Goal: Information Seeking & Learning: Compare options

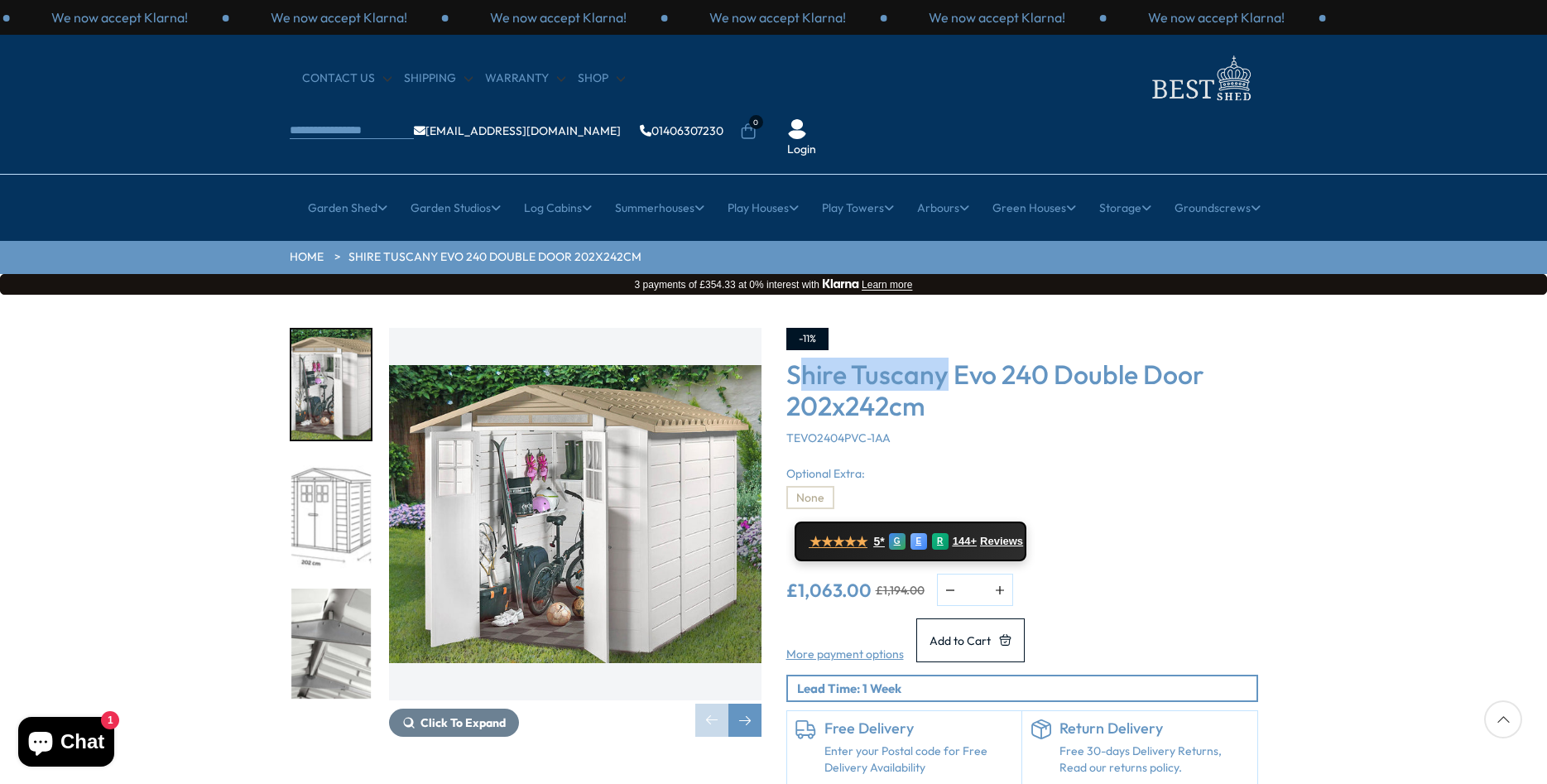
drag, startPoint x: 942, startPoint y: 320, endPoint x: 800, endPoint y: 318, distance: 142.0
click at [800, 358] on h3 "Shire Tuscany Evo 240 Double Door 202x242cm" at bounding box center [1022, 390] width 472 height 63
drag, startPoint x: 996, startPoint y: 321, endPoint x: 793, endPoint y: 318, distance: 203.0
click at [793, 358] on h3 "Shire Tuscany Evo 240 Double Door 202x242cm" at bounding box center [1022, 390] width 472 height 63
copy h3 "Shire Tuscany Evo"
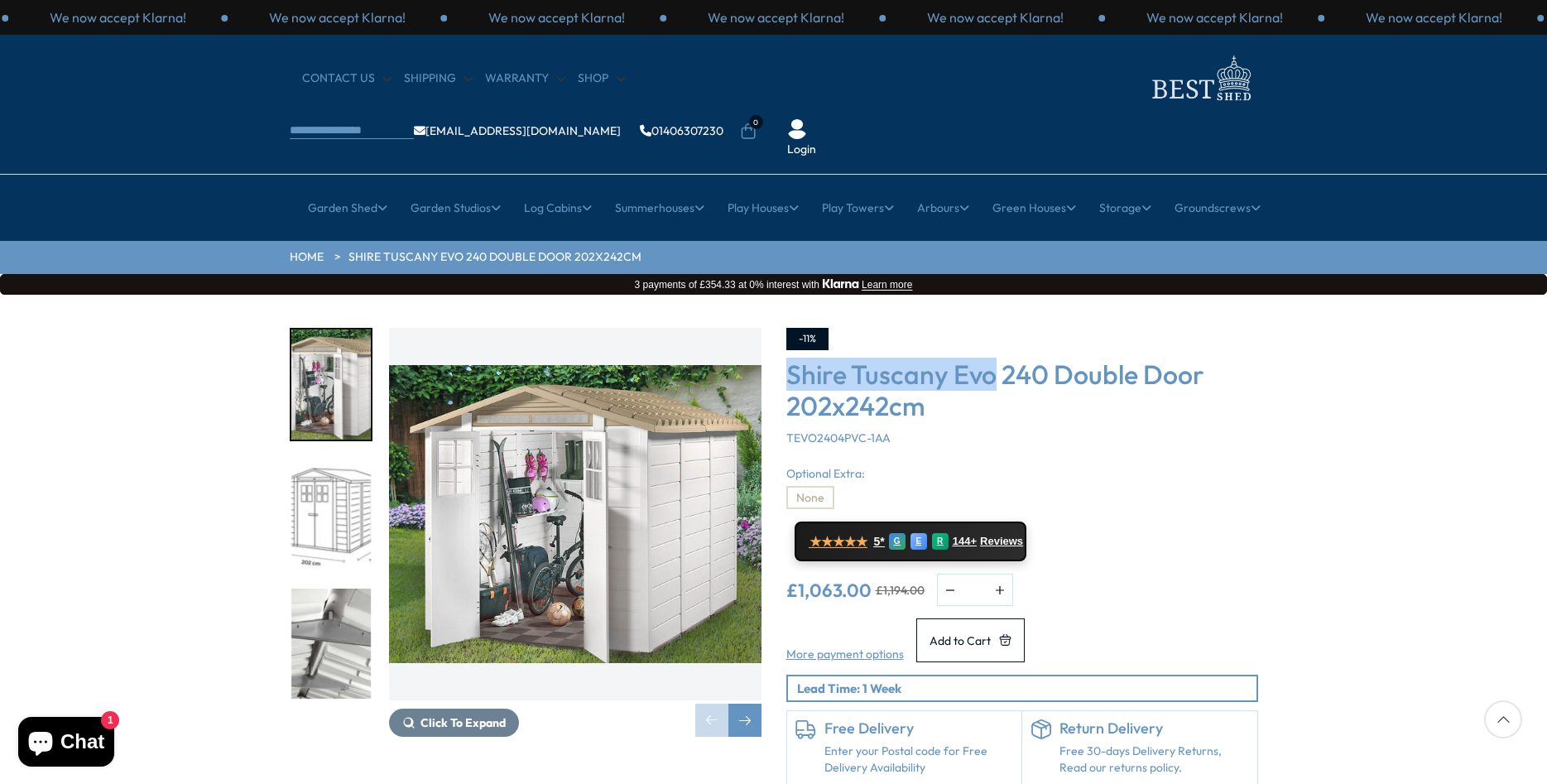
click at [414, 124] on input "search" at bounding box center [351, 131] width 124 height 15
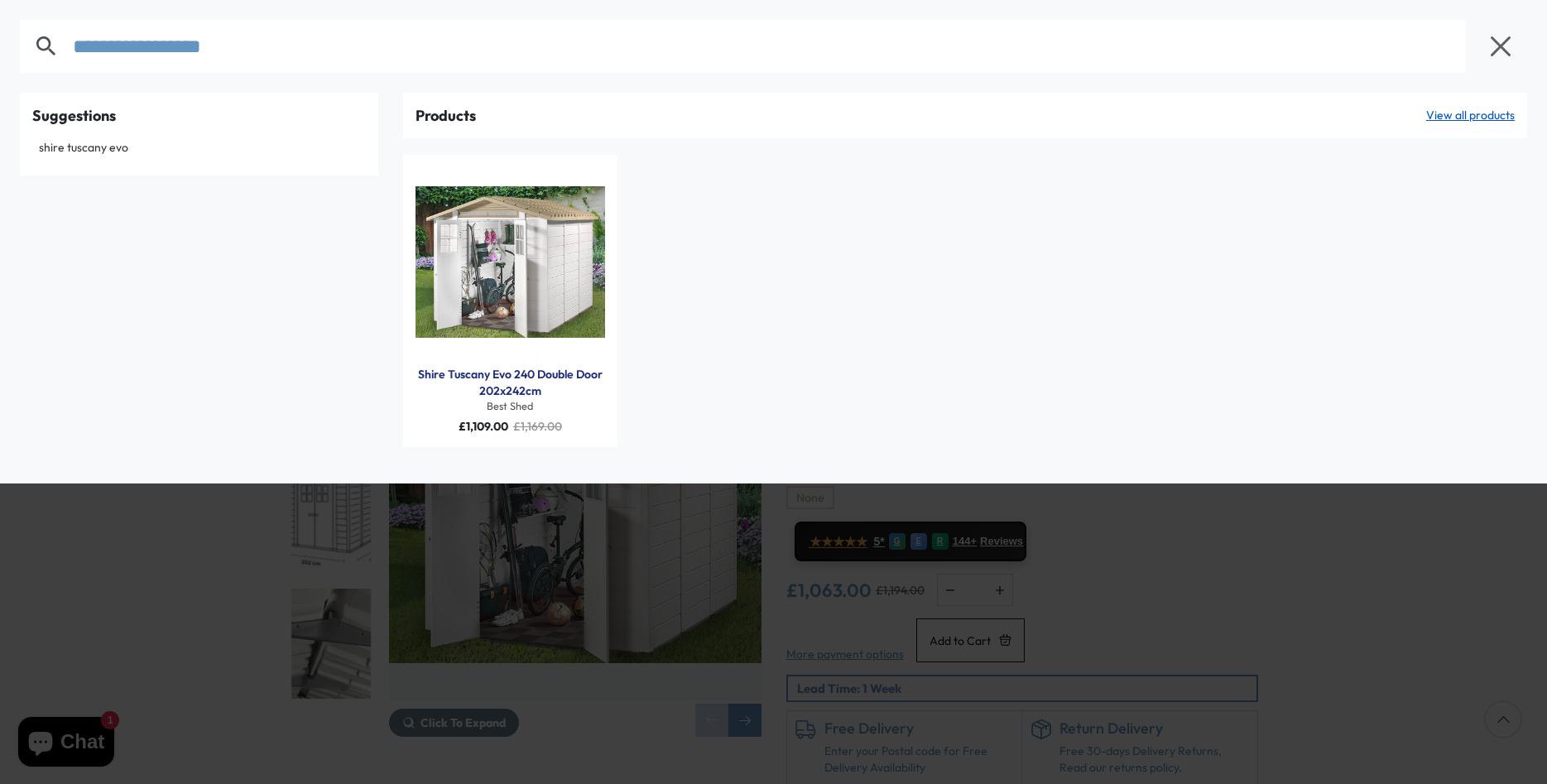
type input "**********"
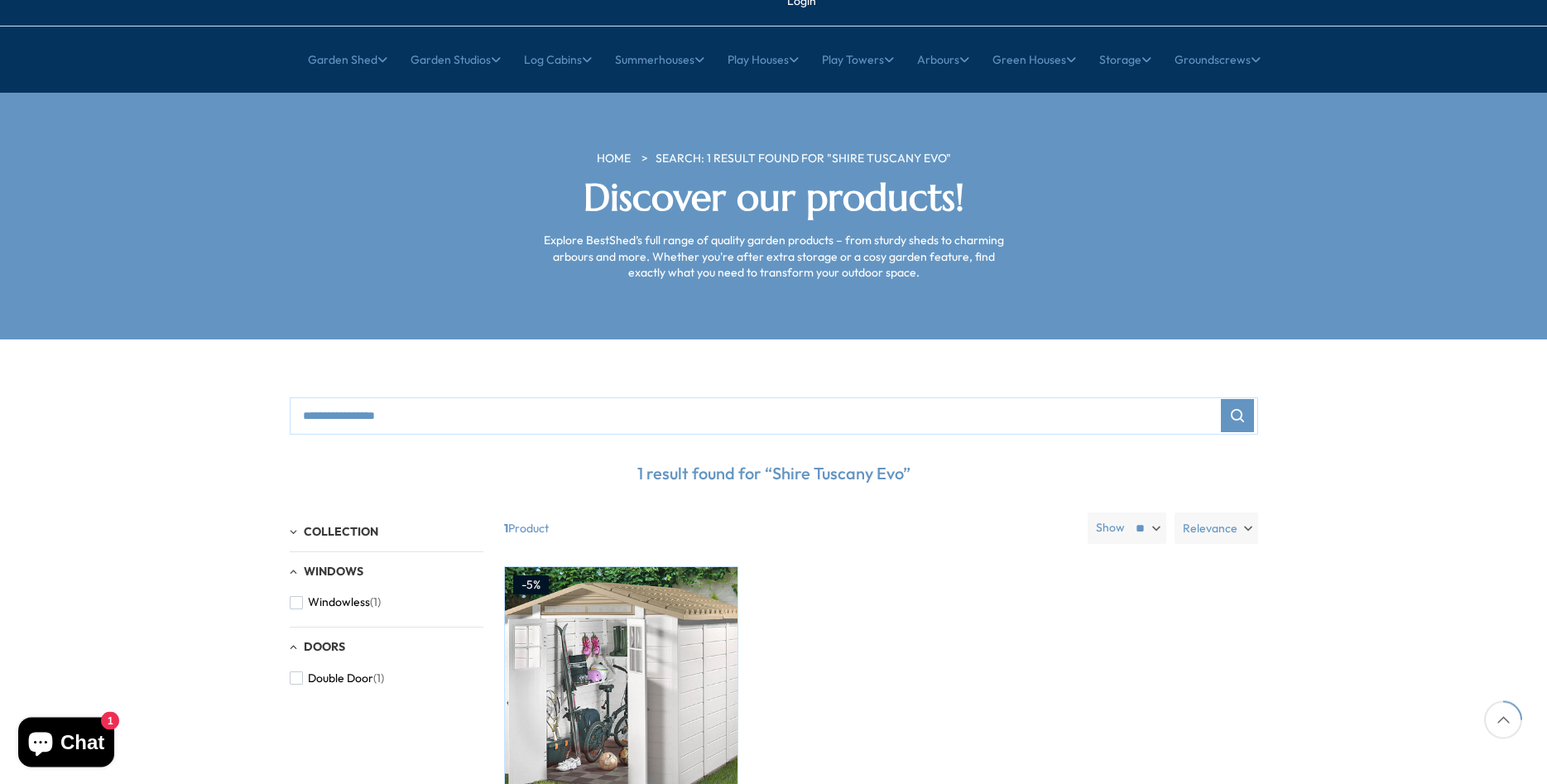
scroll to position [296, 0]
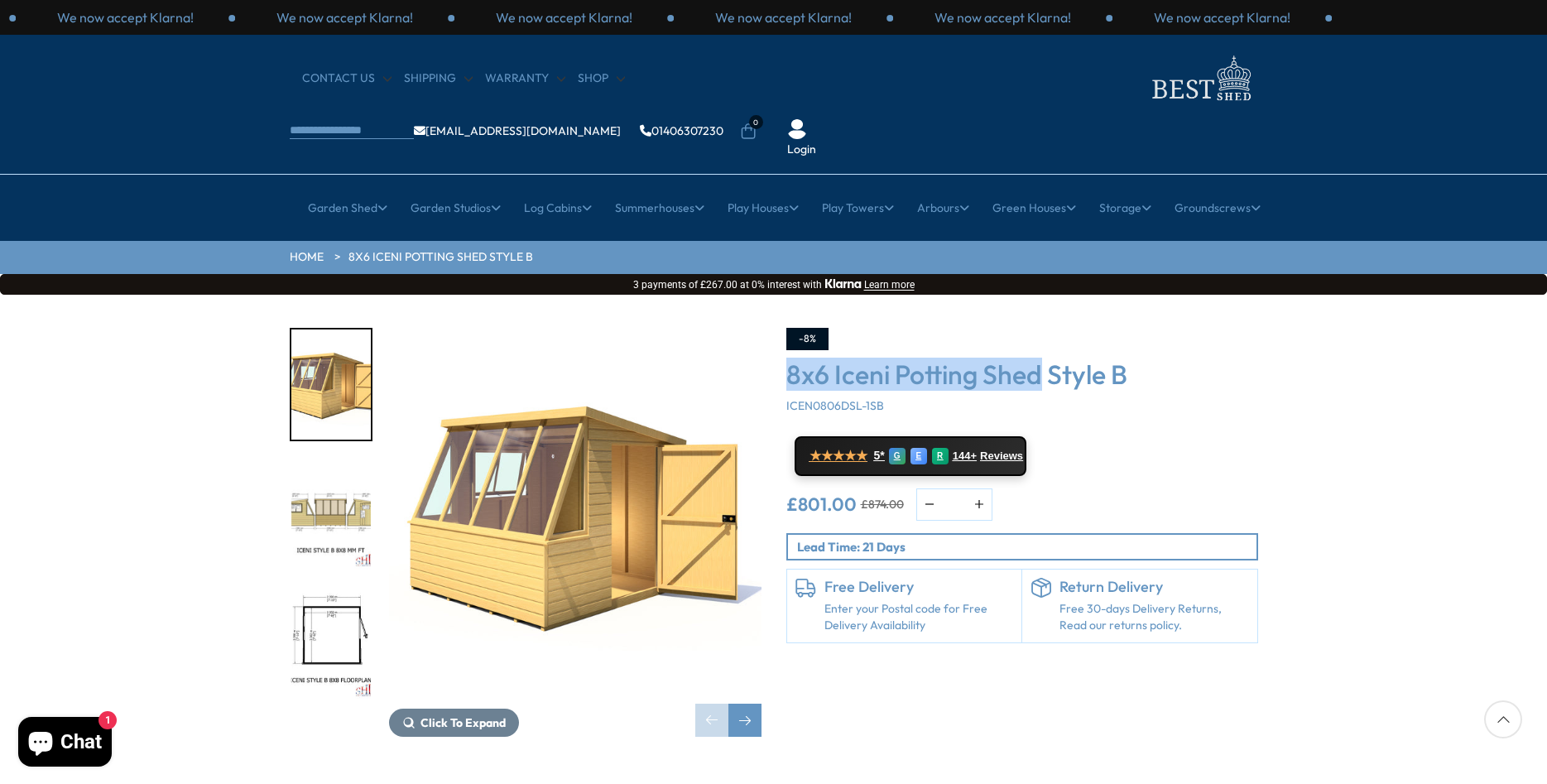
drag, startPoint x: 1041, startPoint y: 325, endPoint x: 789, endPoint y: 327, distance: 252.0
click at [789, 358] on h3 "8x6 Iceni Potting Shed Style B" at bounding box center [1022, 374] width 472 height 31
copy h3 "8x6 Iceni Potting Shed"
click at [414, 124] on input "search" at bounding box center [351, 131] width 124 height 15
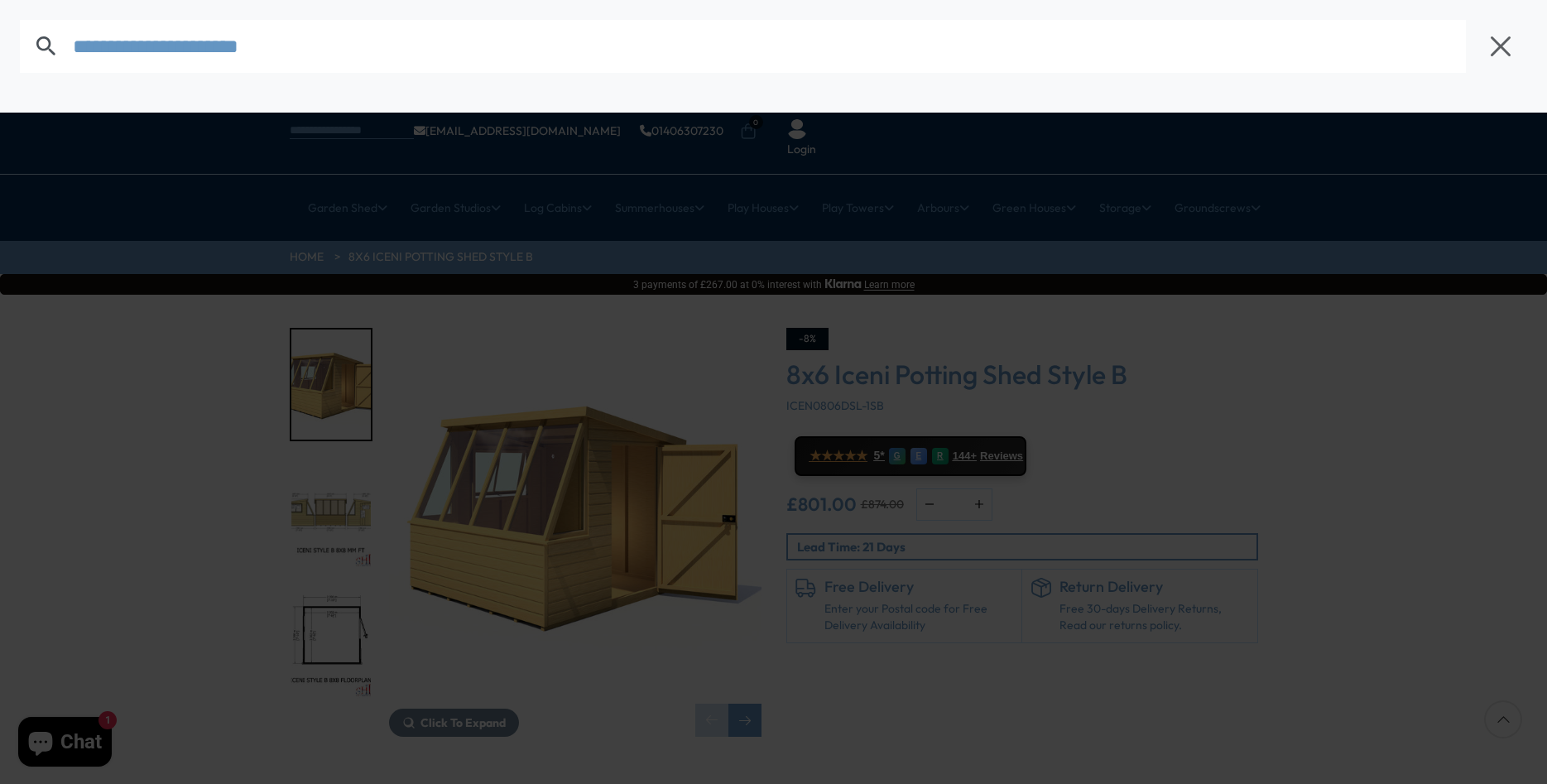
type input "**********"
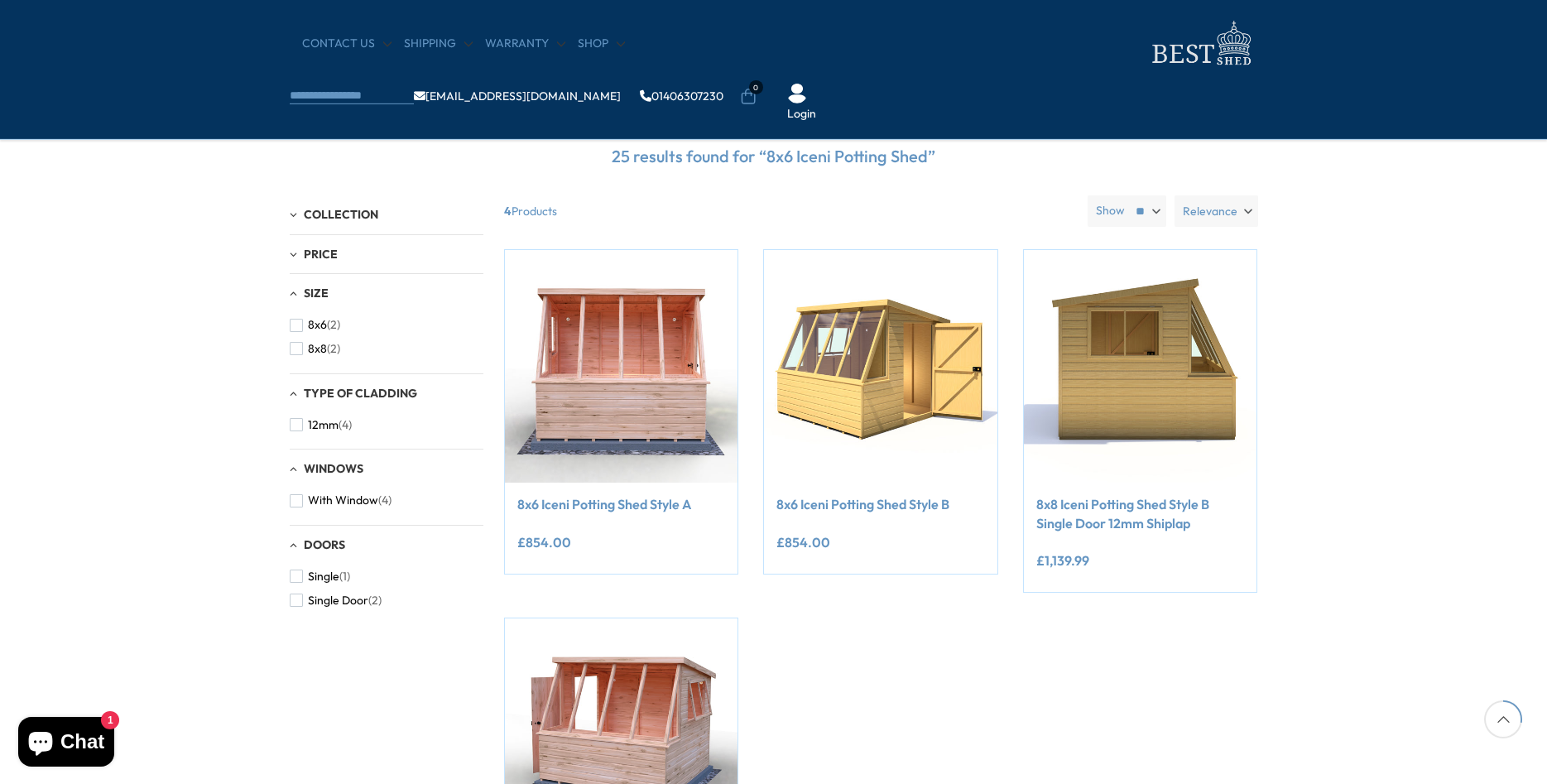
scroll to position [345, 0]
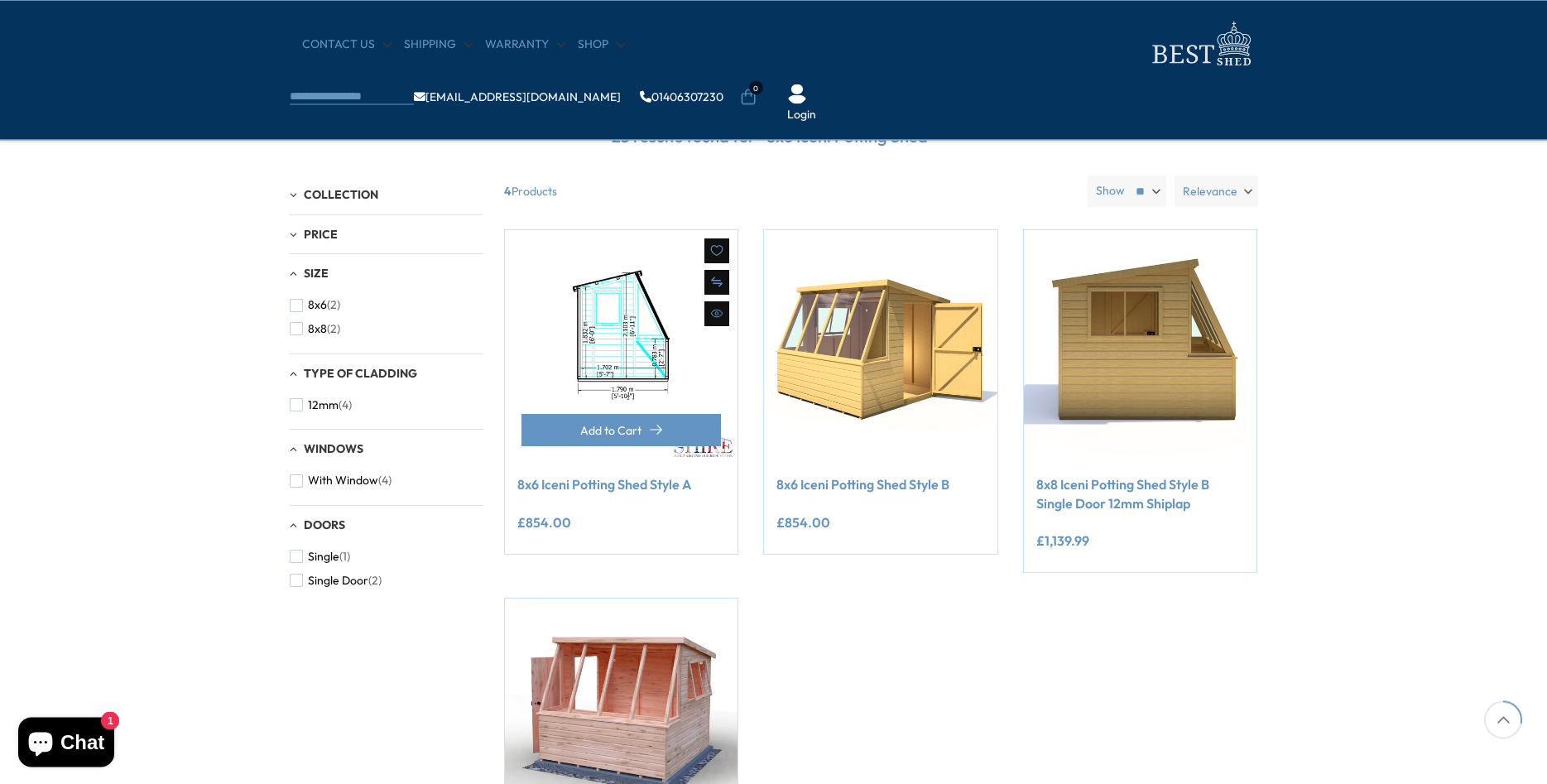
click at [576, 362] on img at bounding box center [621, 346] width 233 height 233
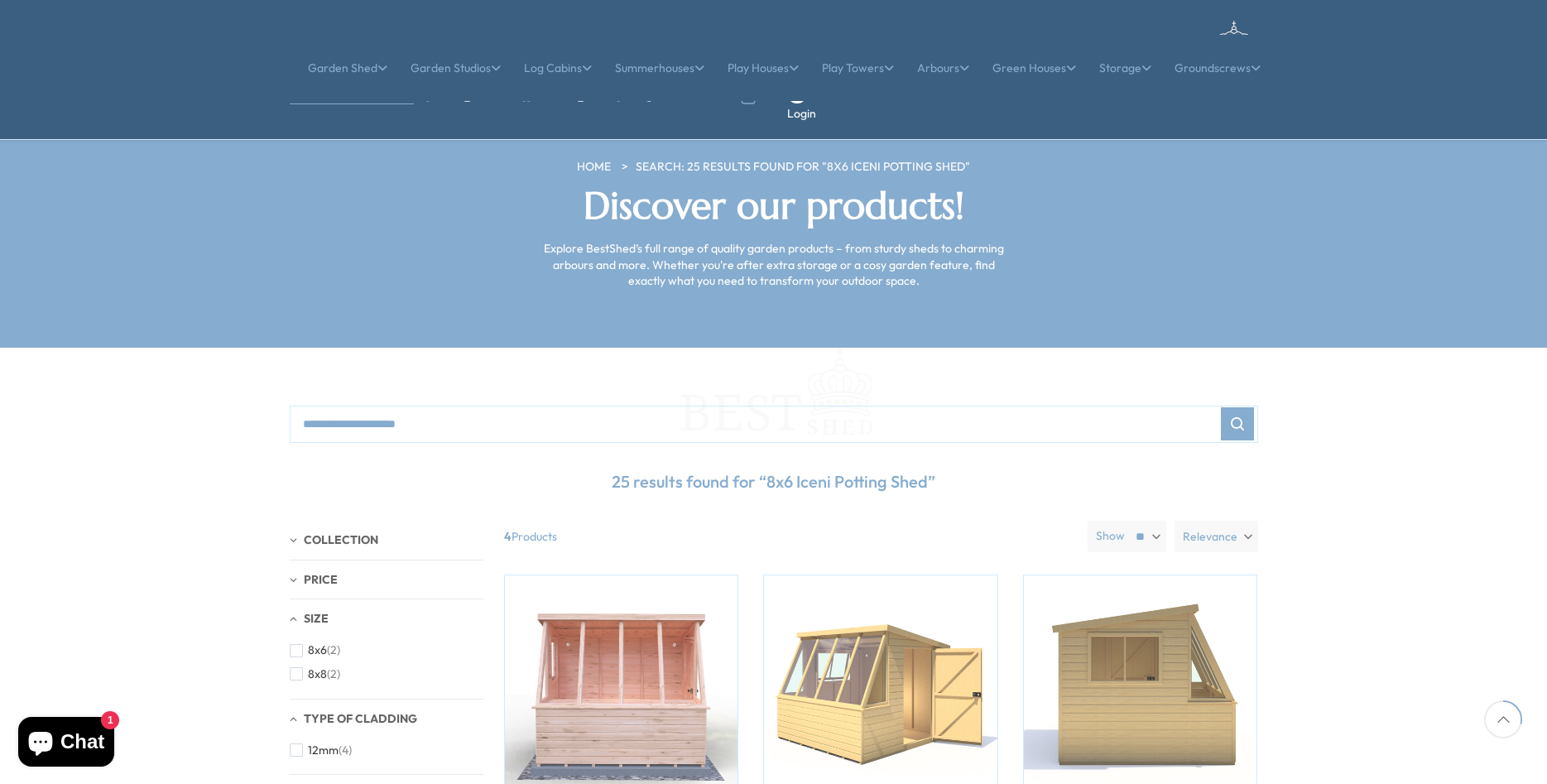
scroll to position [344, 0]
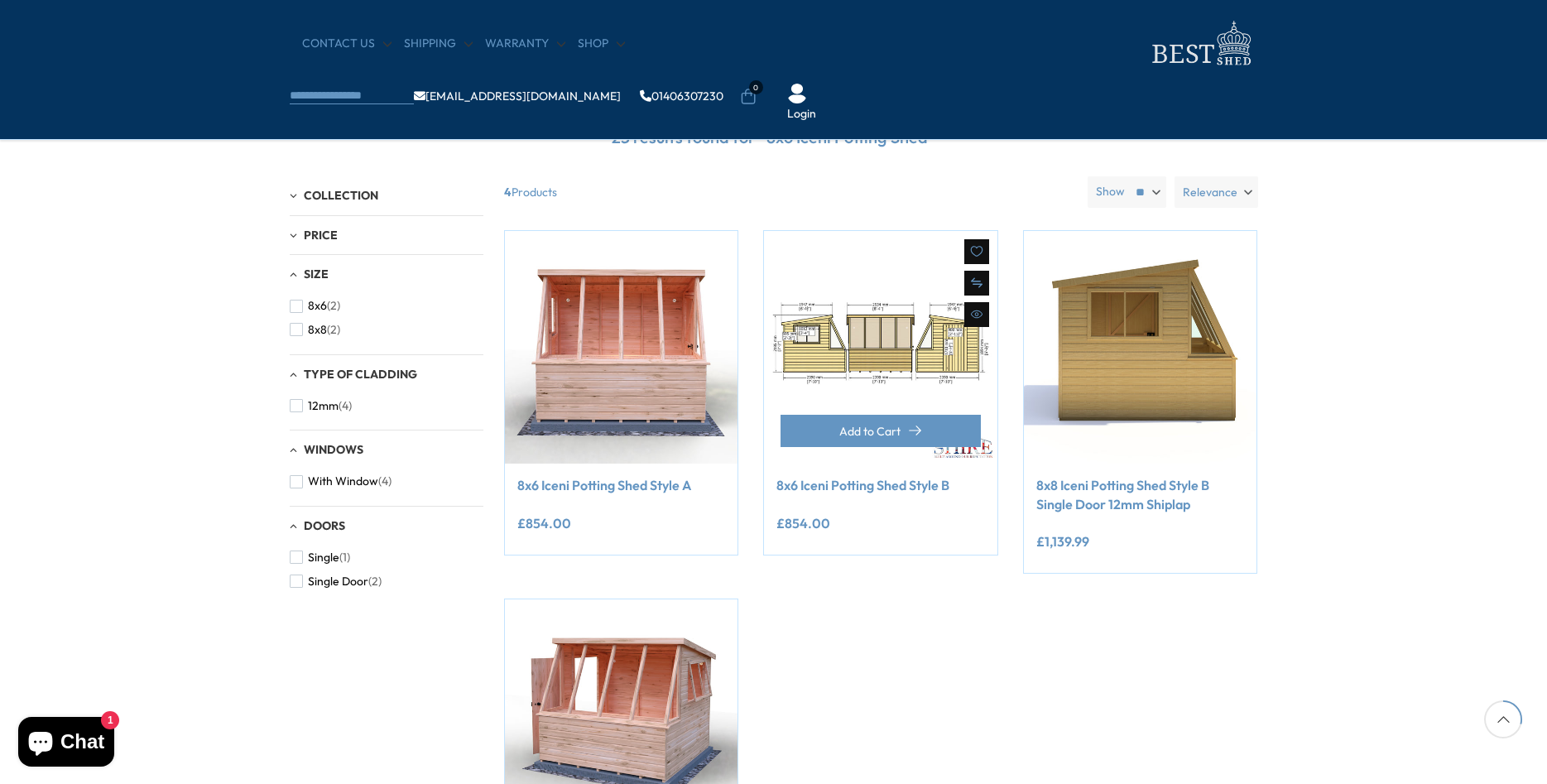
click at [911, 370] on img at bounding box center [880, 347] width 233 height 233
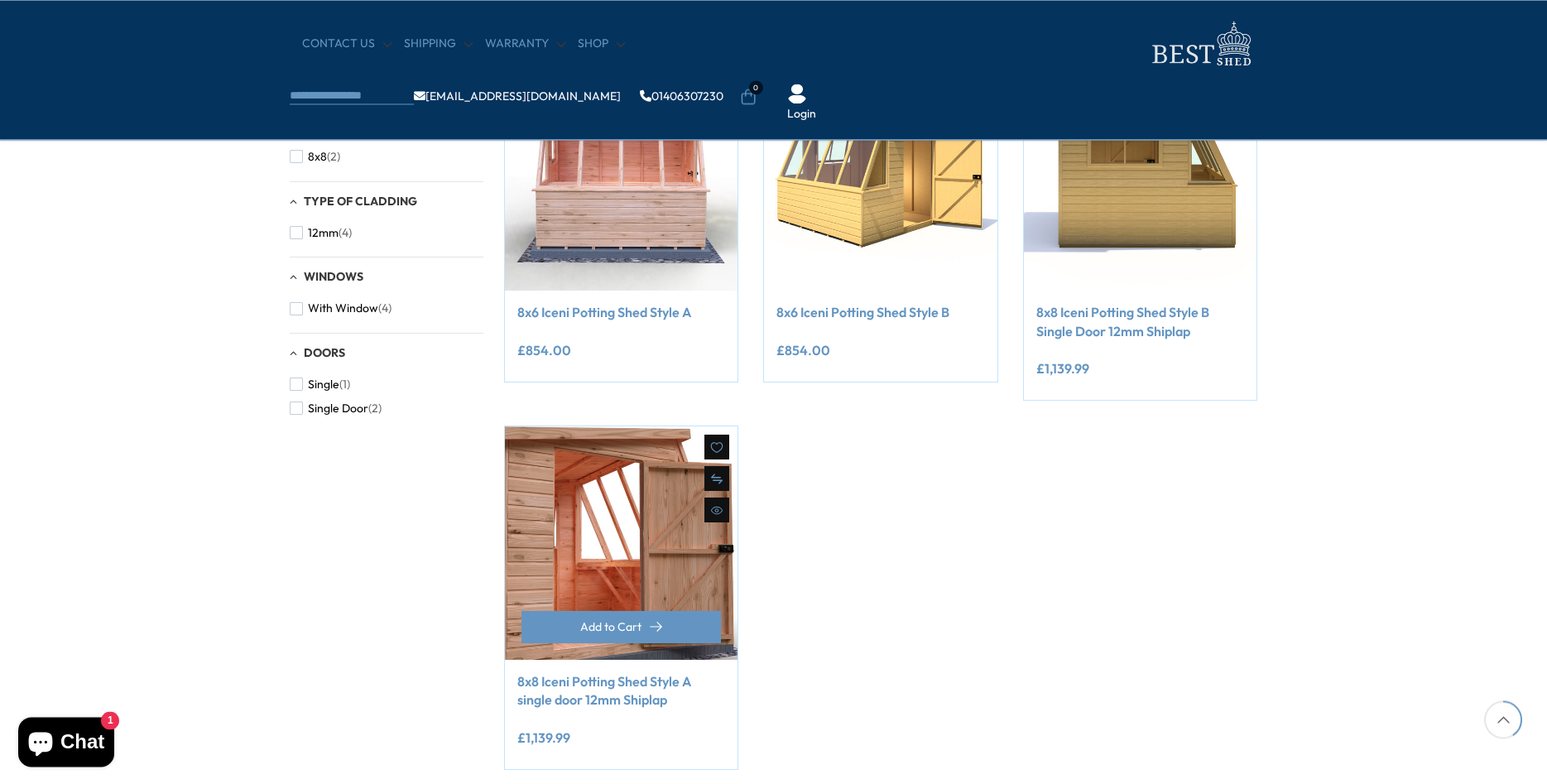
scroll to position [541, 0]
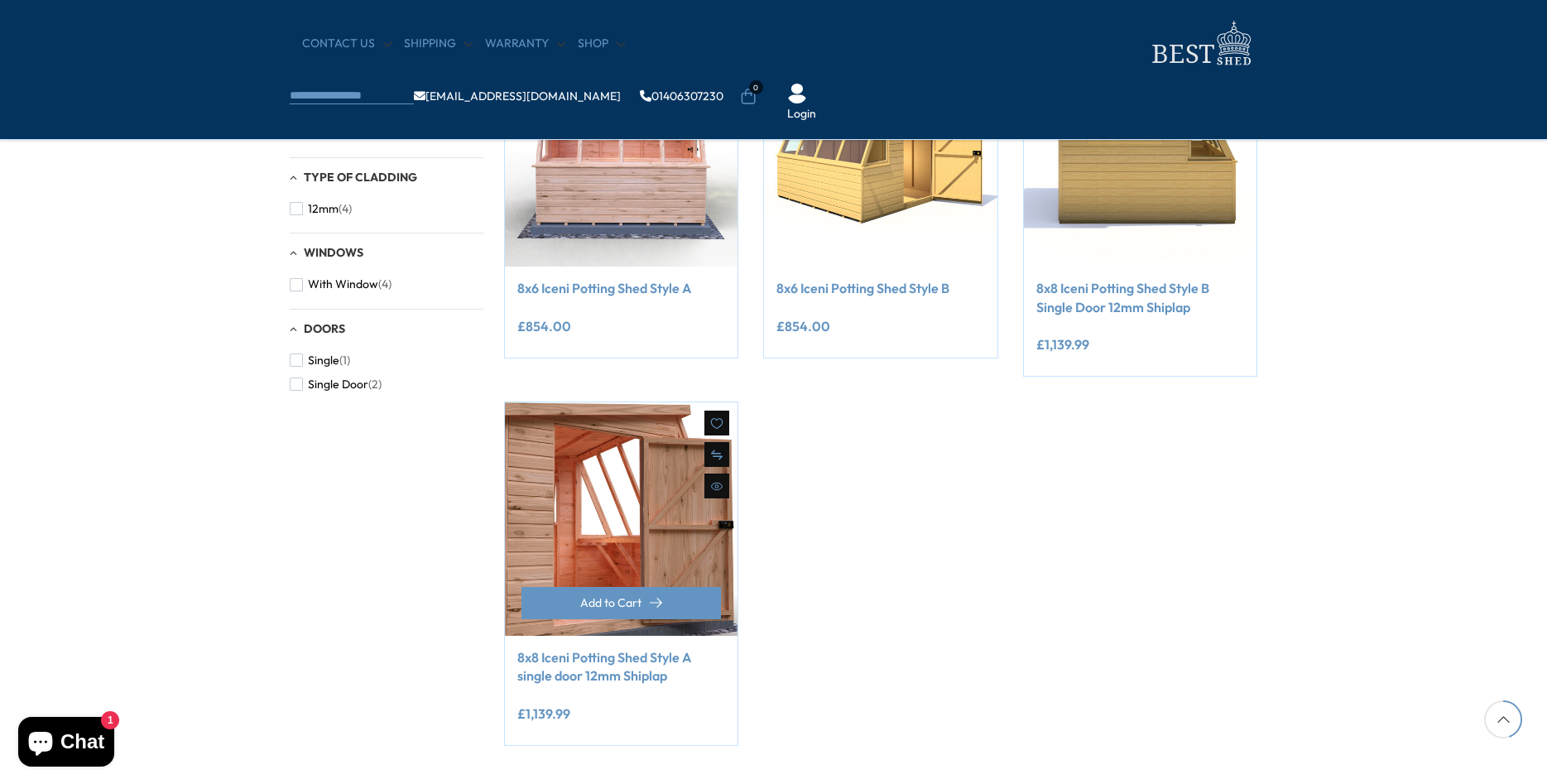
click at [655, 516] on img at bounding box center [621, 518] width 233 height 233
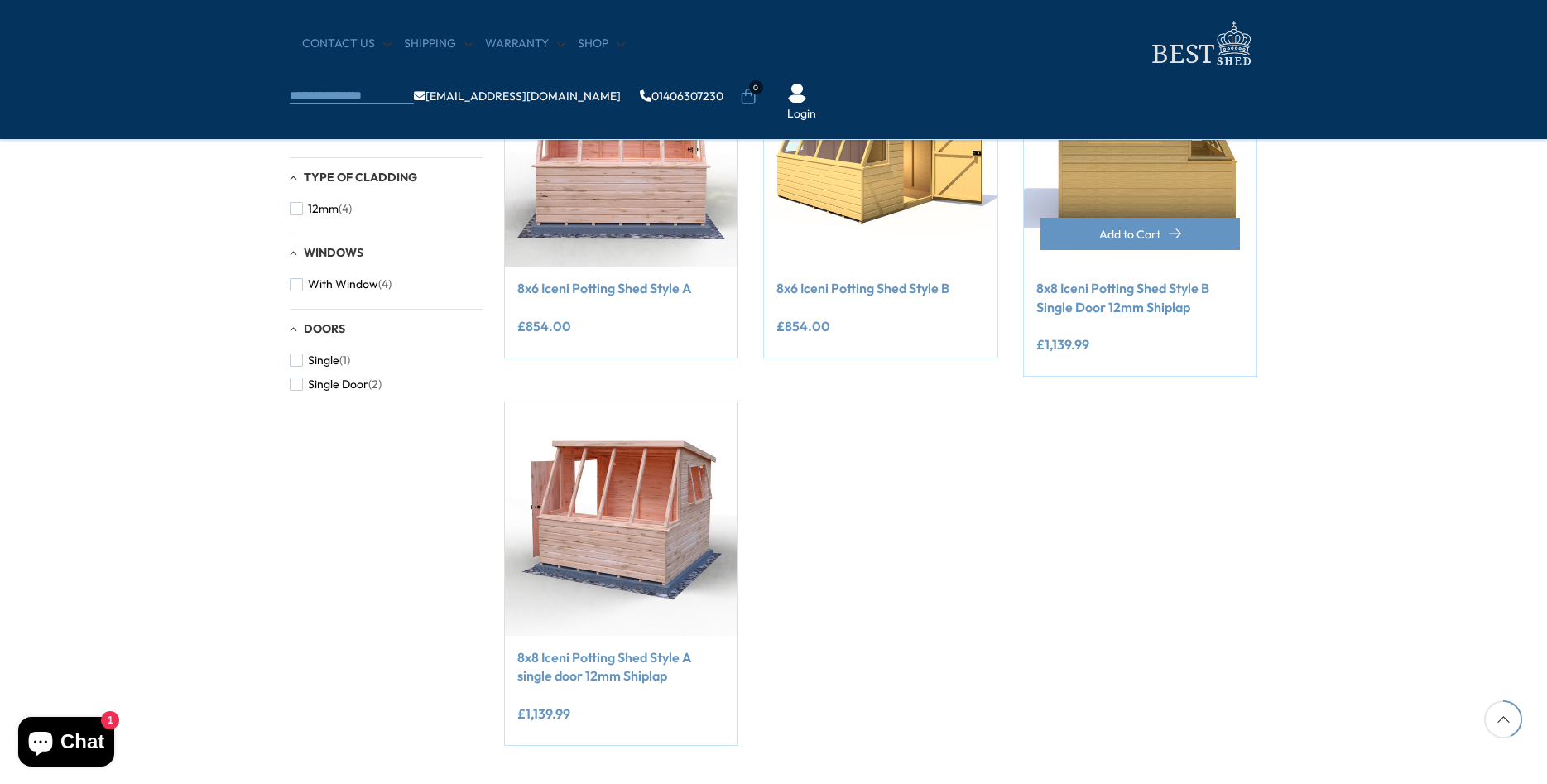
scroll to position [492, 0]
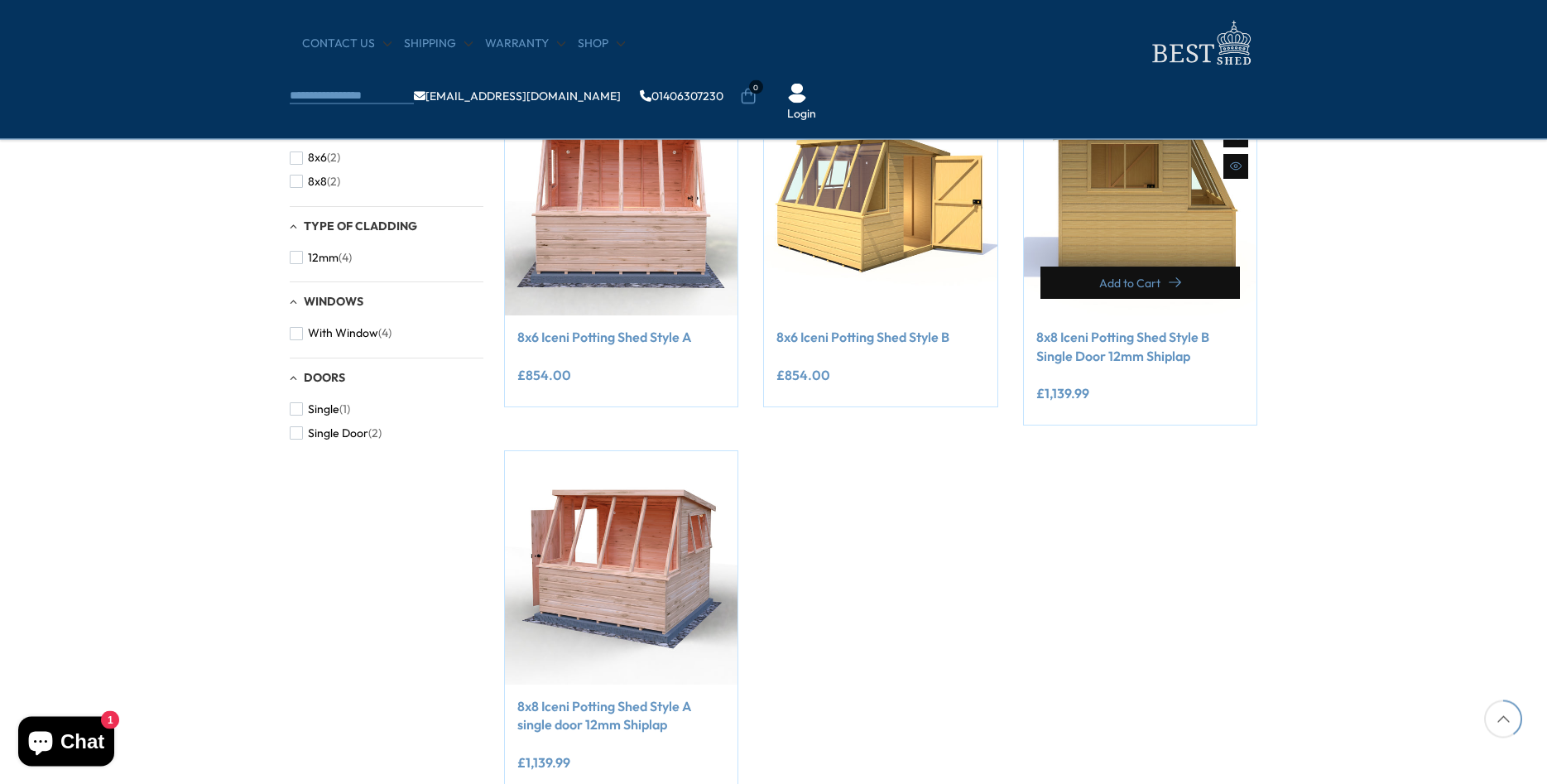
click at [1144, 284] on span "Add to Cart" at bounding box center [1129, 283] width 62 height 12
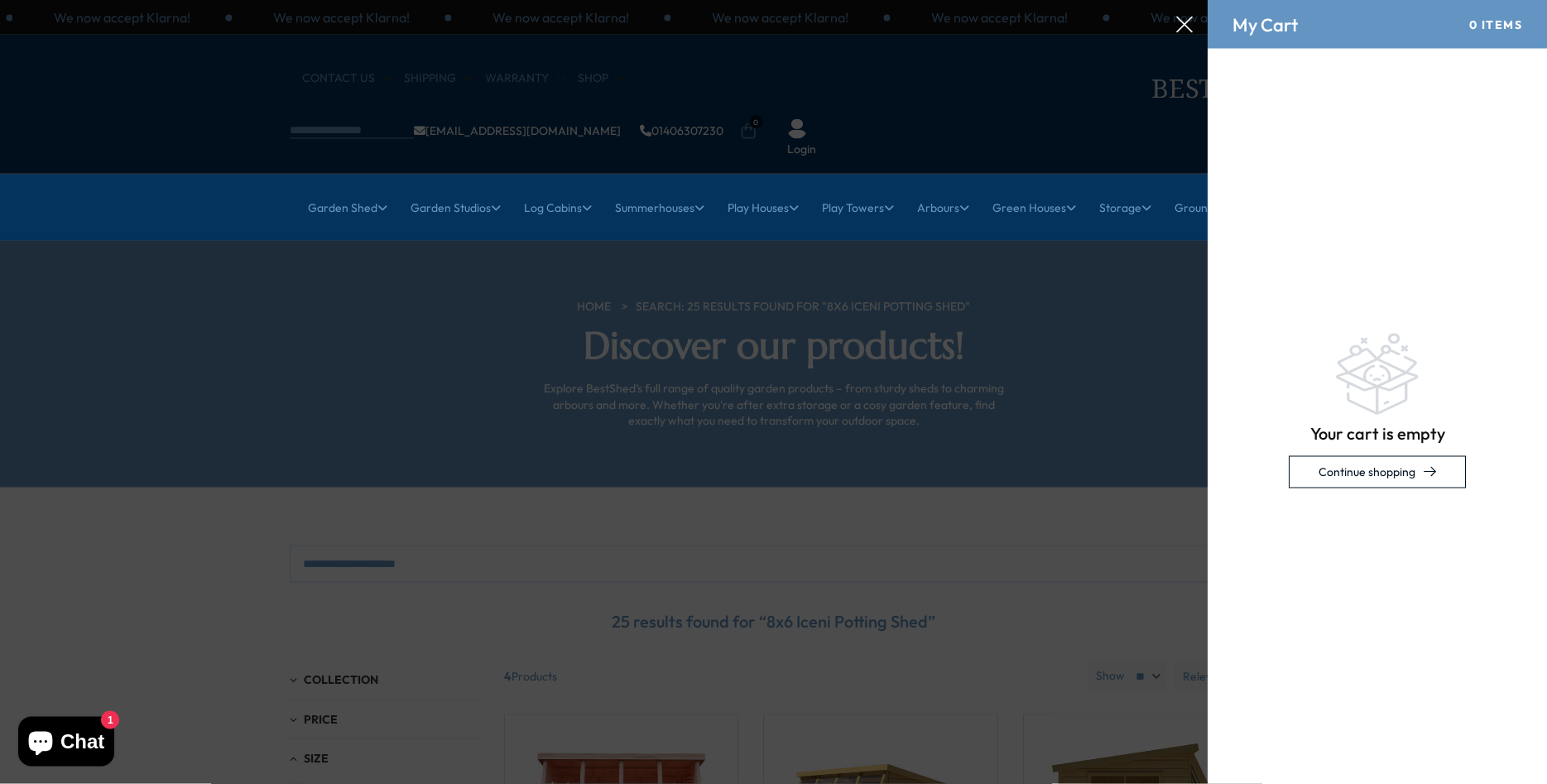
scroll to position [0, 0]
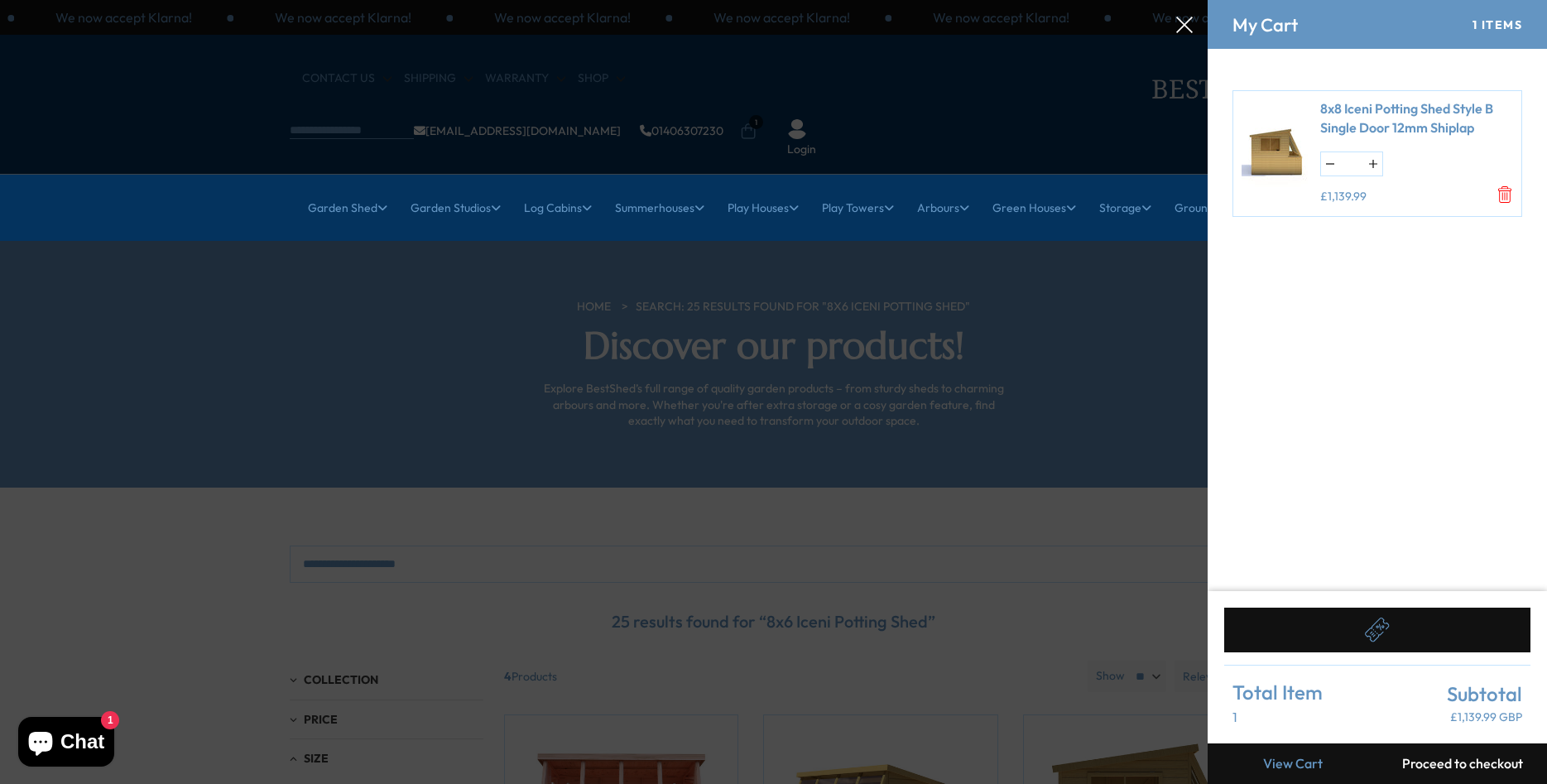
click at [1504, 198] on icon "Remove 8x8 Iceni Potting Shed Style B Single Door 12mm Shiplap" at bounding box center [1505, 194] width 17 height 17
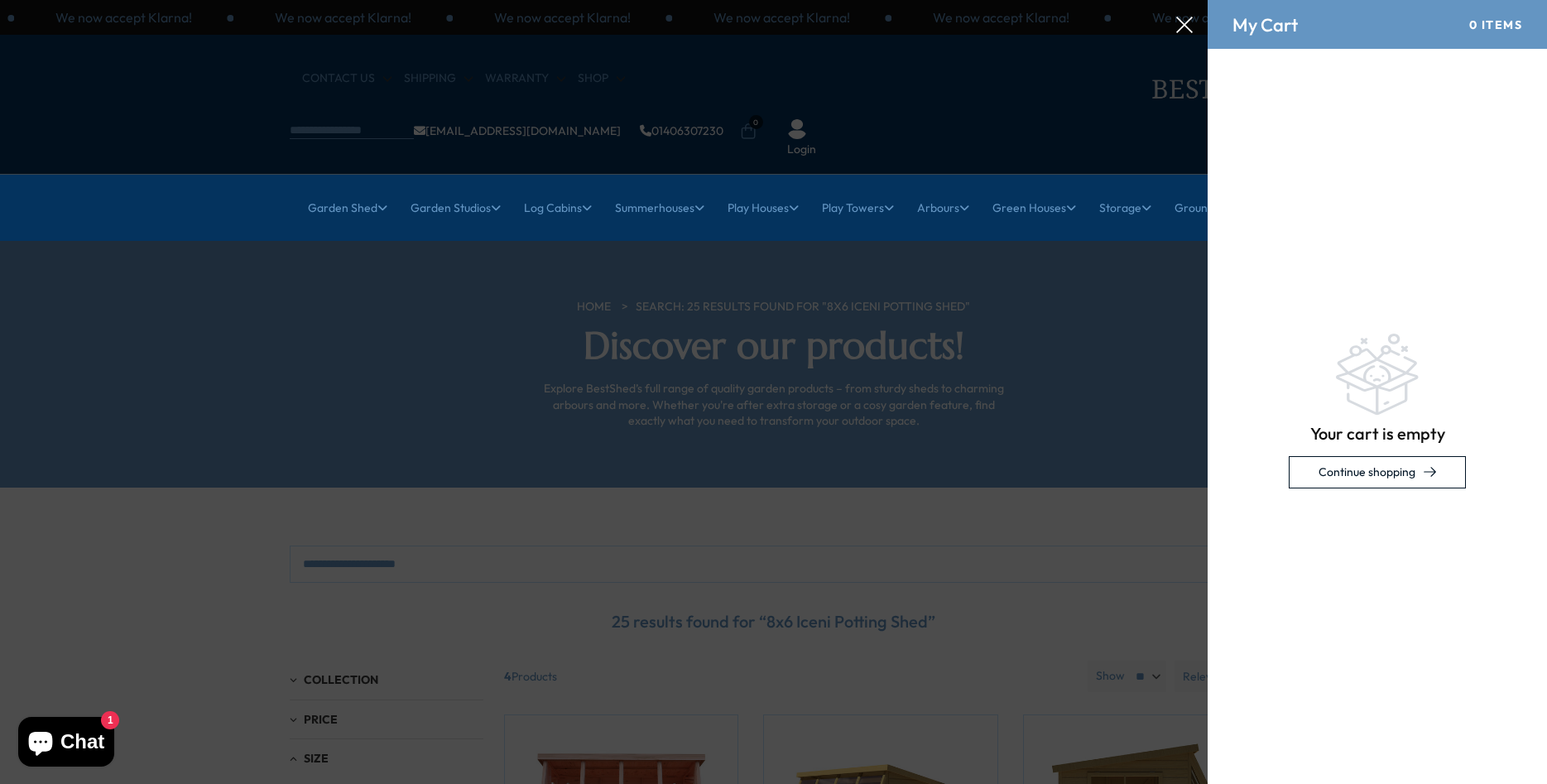
click at [1188, 24] on icon at bounding box center [1185, 25] width 17 height 17
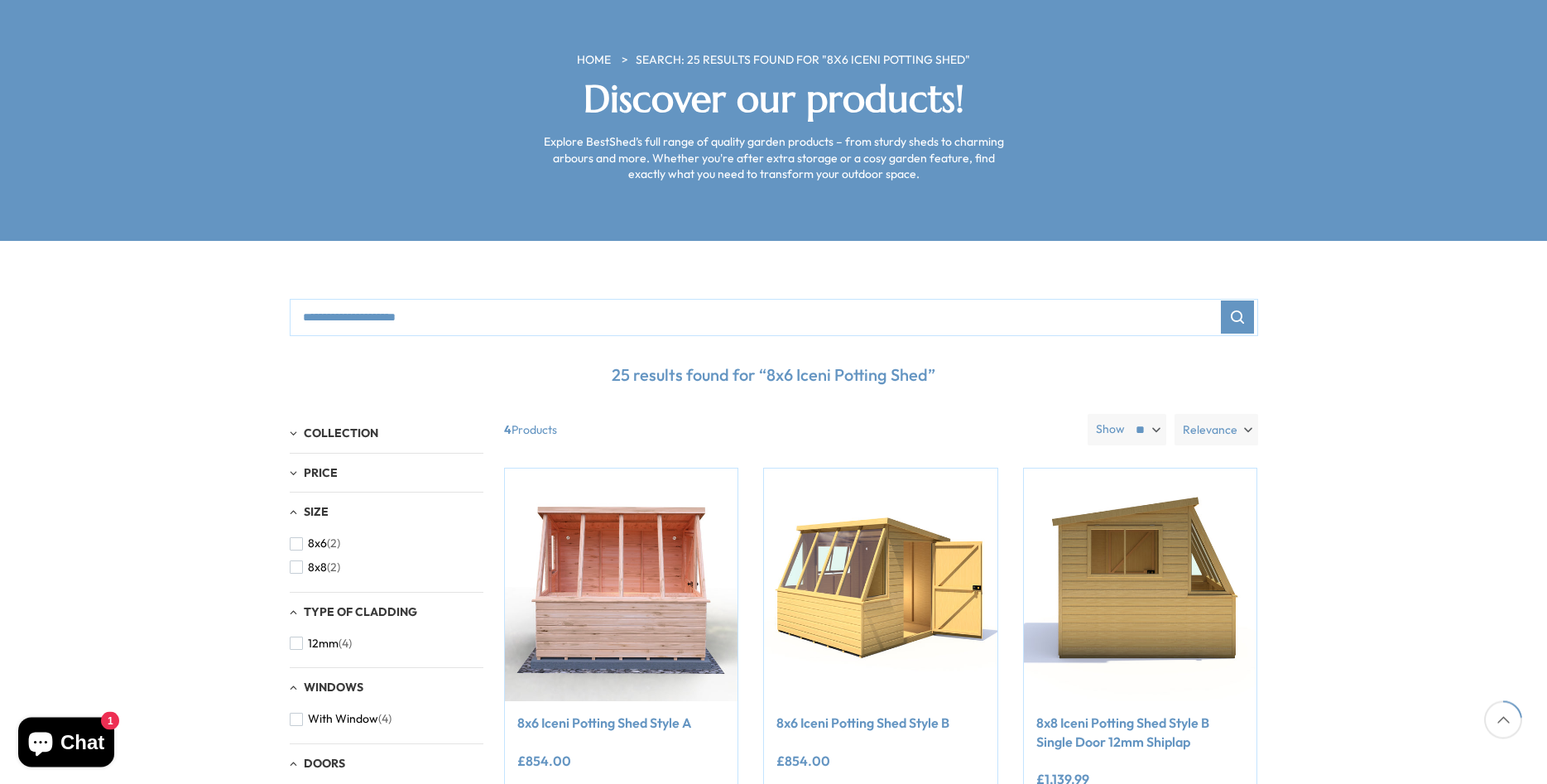
scroll to position [345, 0]
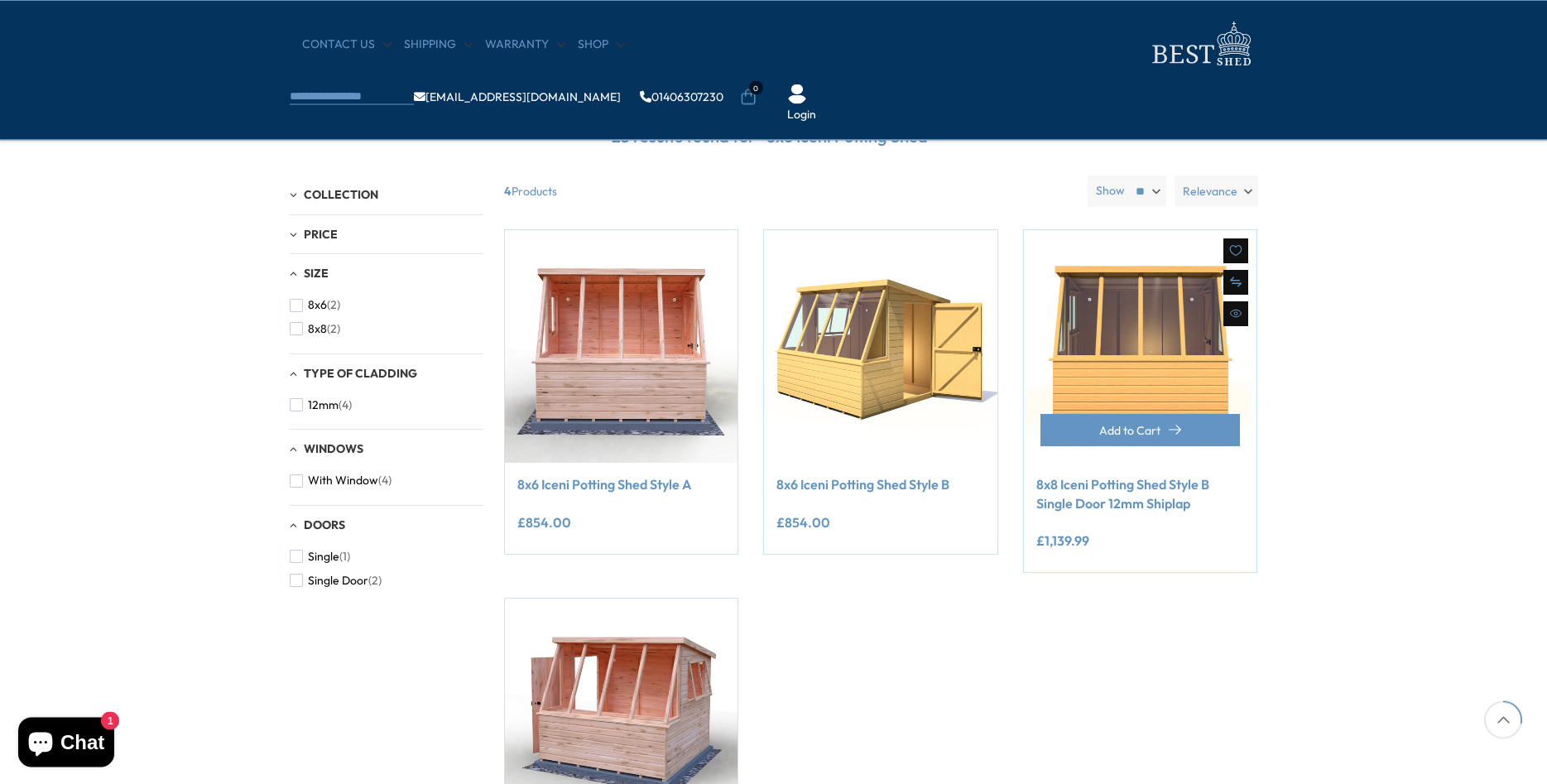
click at [1131, 348] on img at bounding box center [1140, 346] width 233 height 233
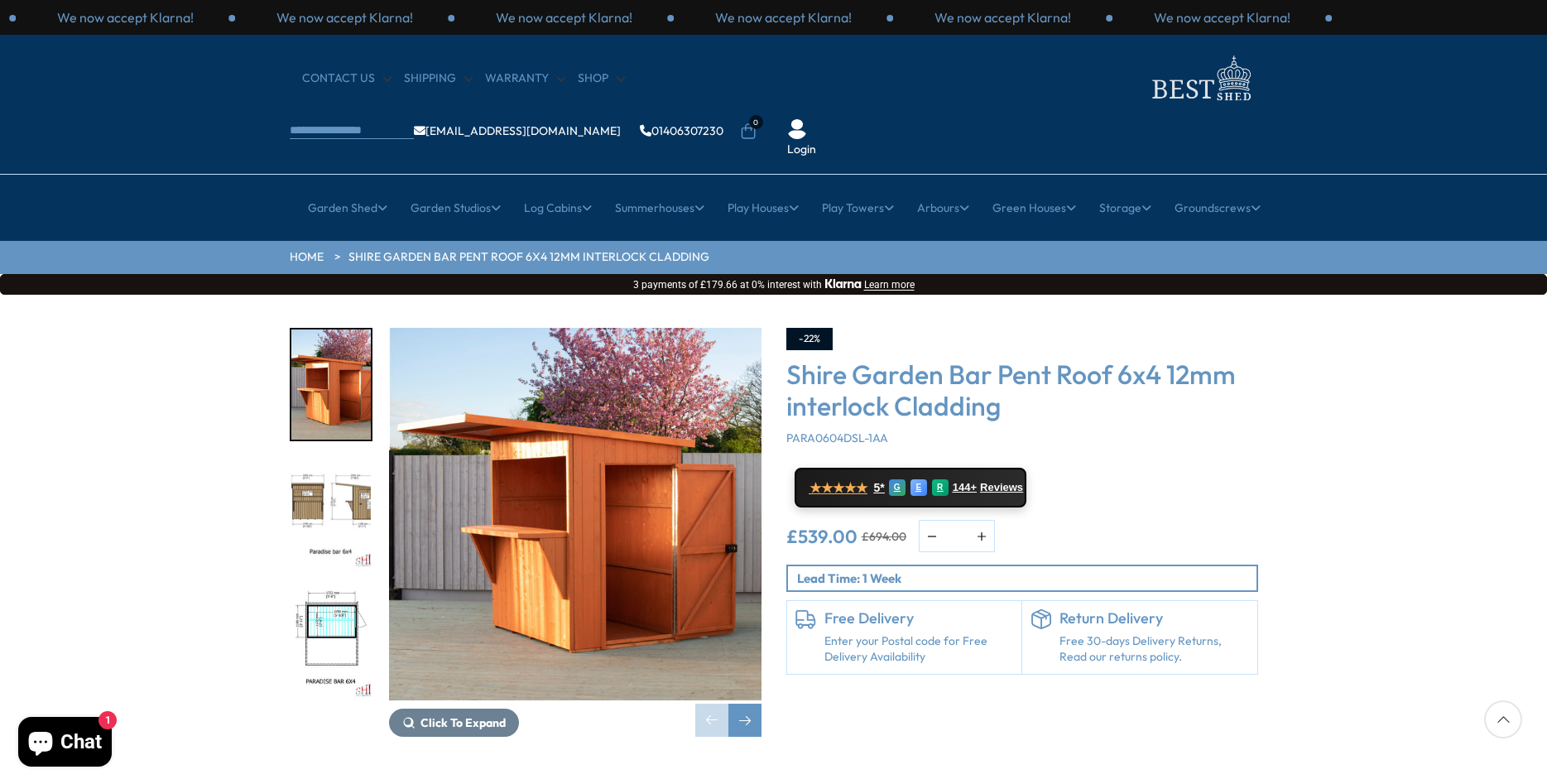
click at [414, 124] on input "search" at bounding box center [351, 131] width 124 height 15
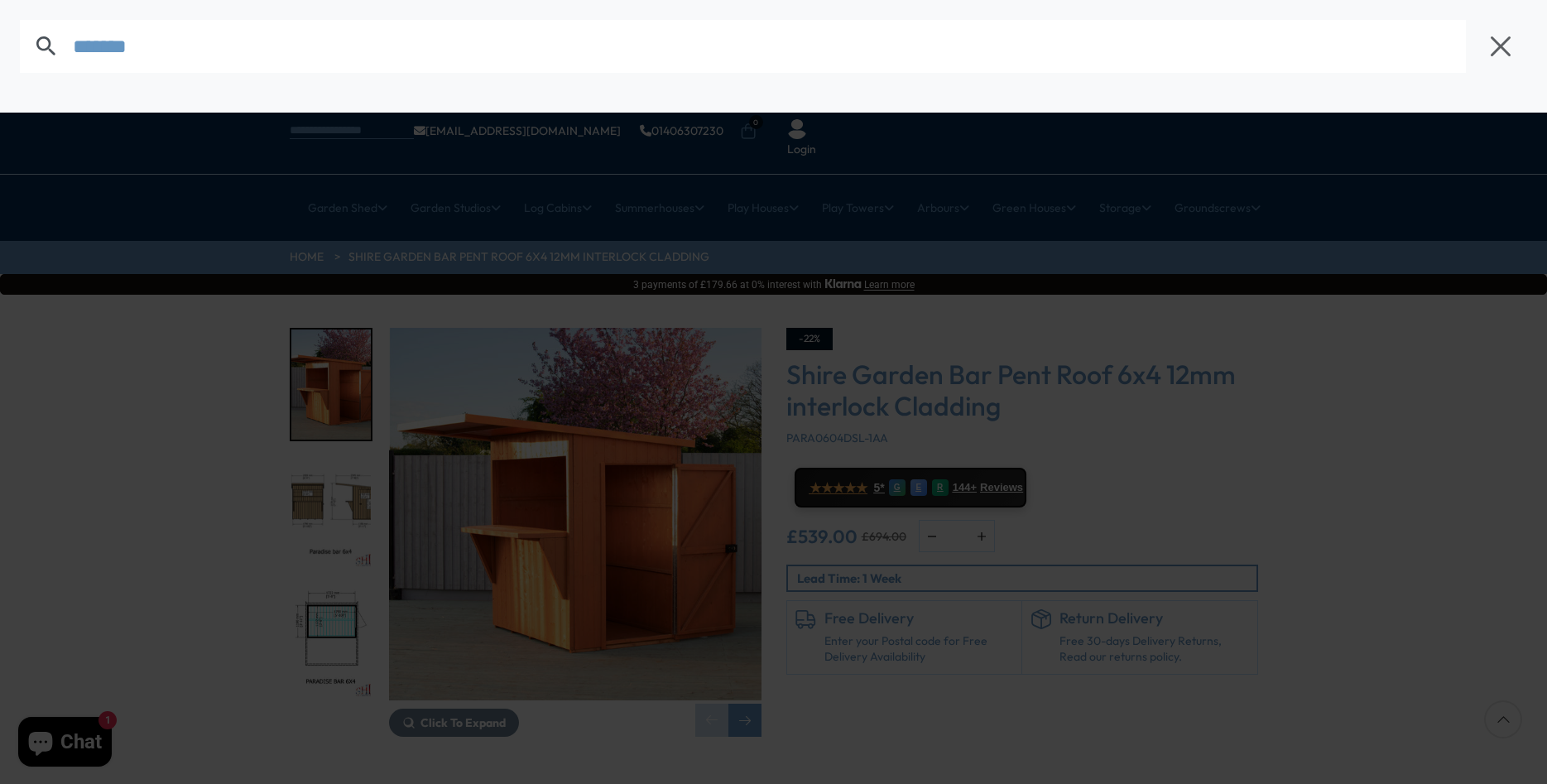
type input "*******"
